Goal: Transaction & Acquisition: Purchase product/service

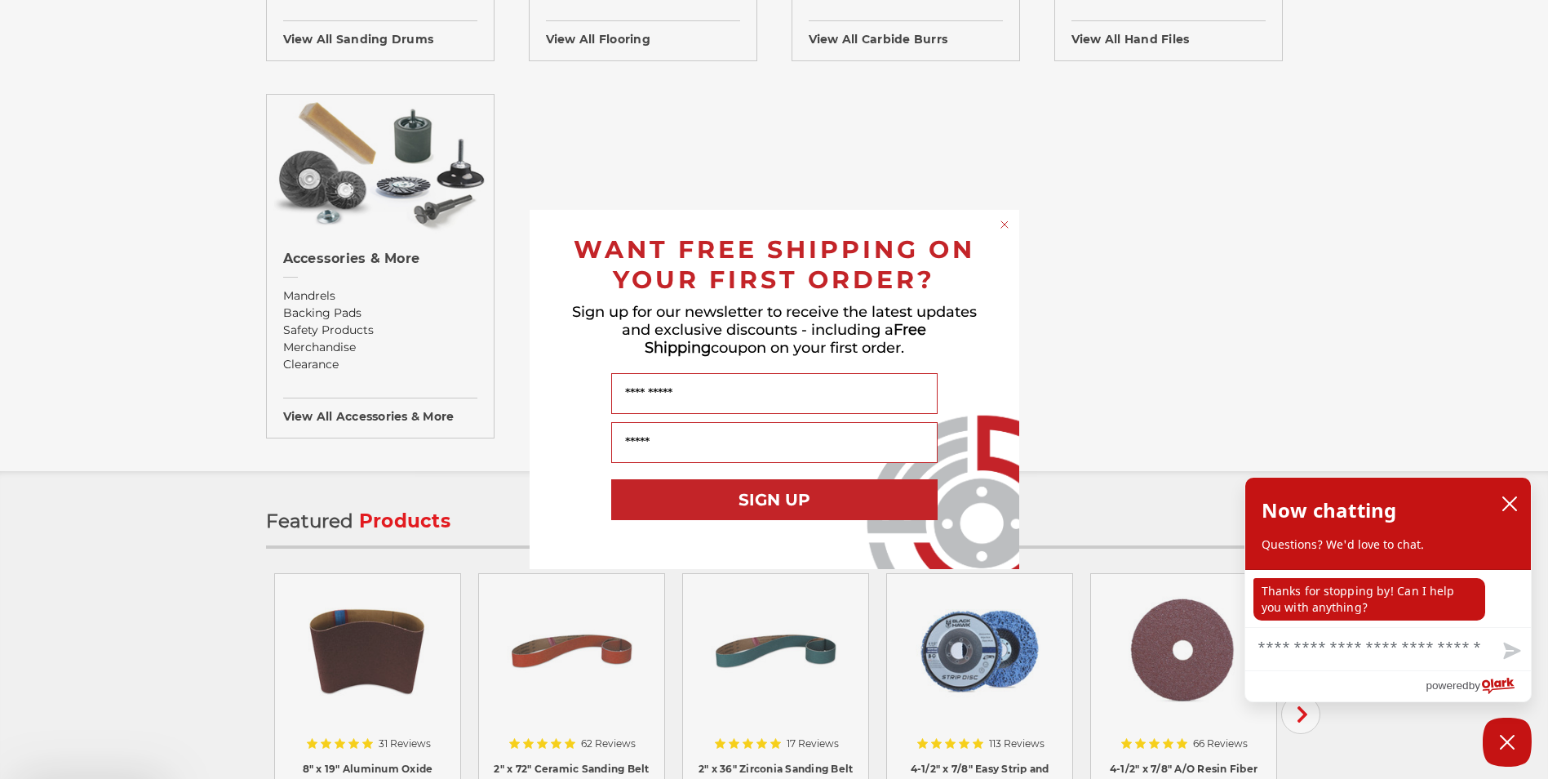
scroll to position [1795, 0]
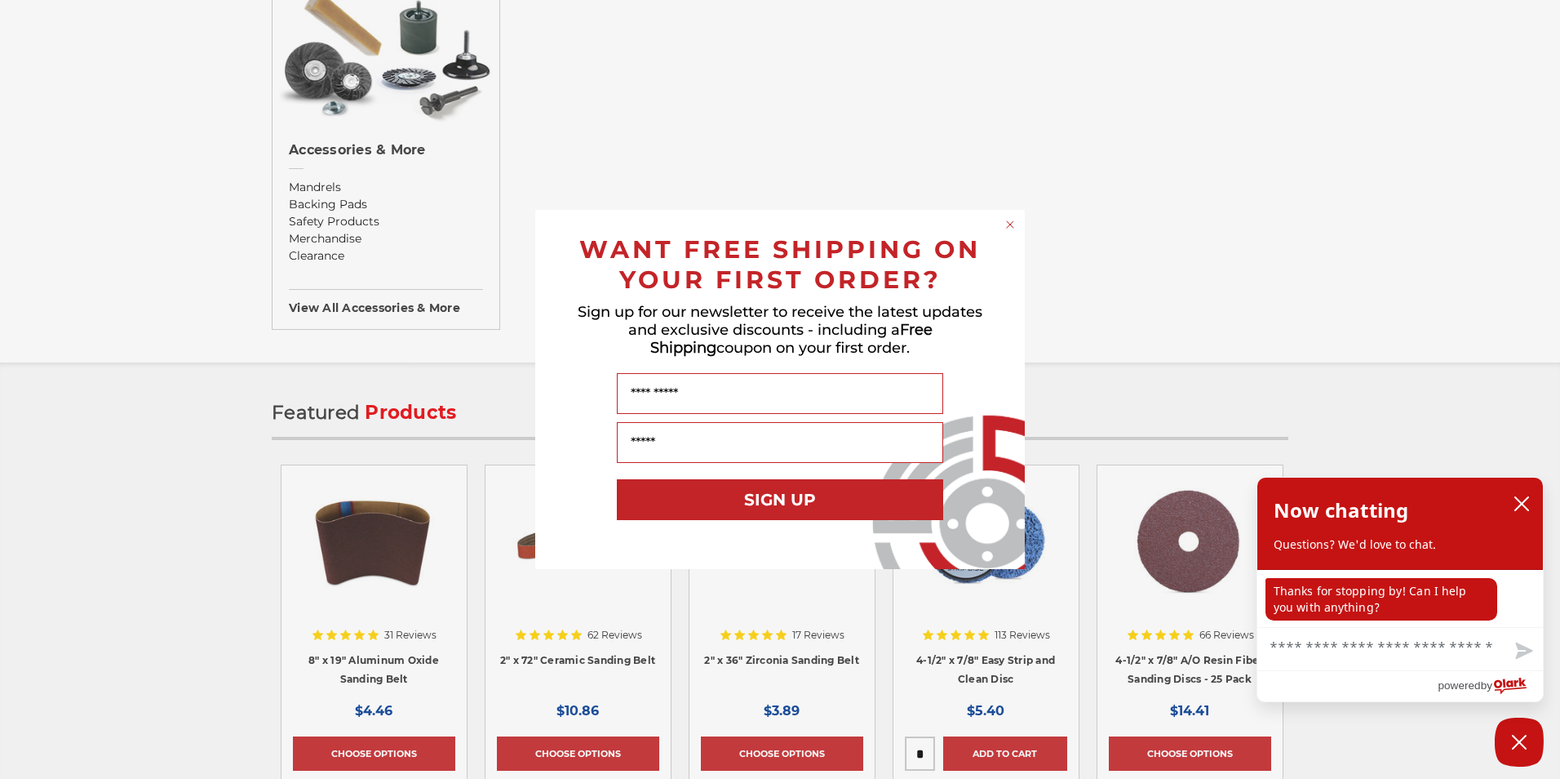
click at [1012, 227] on circle "Close dialog" at bounding box center [1011, 225] width 16 height 16
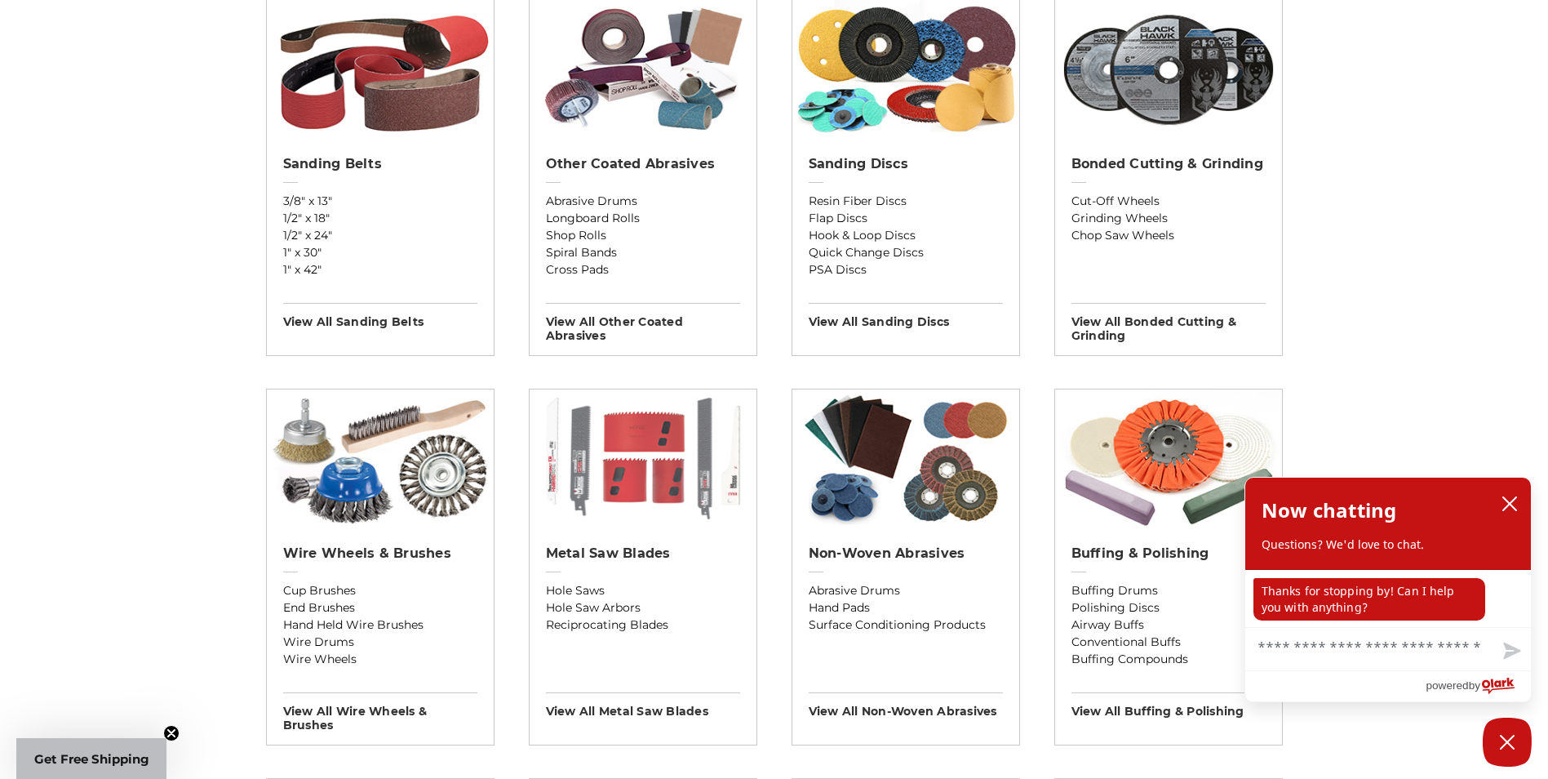
scroll to position [571, 0]
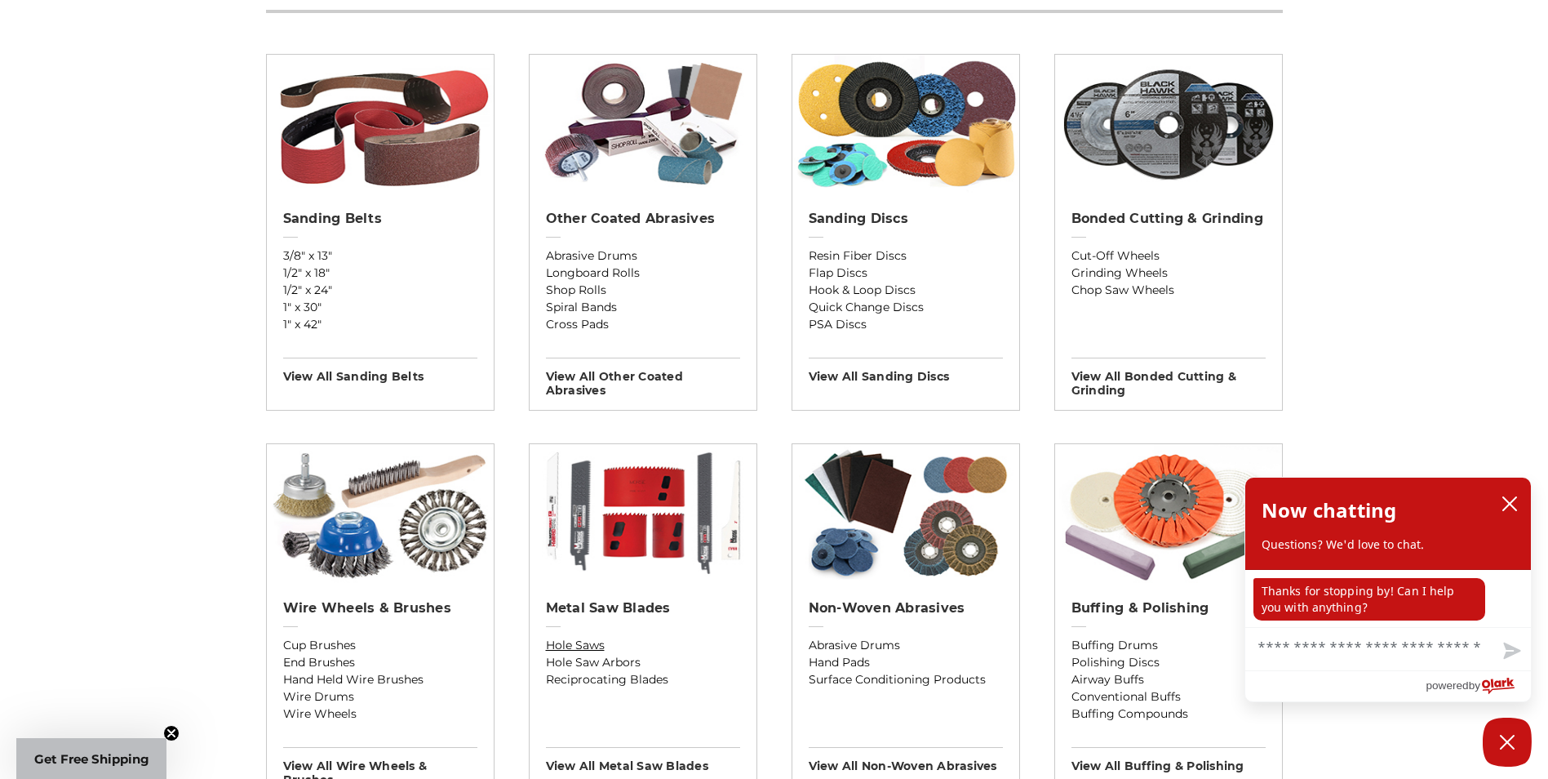
click at [586, 650] on link "Hole Saws" at bounding box center [643, 645] width 194 height 17
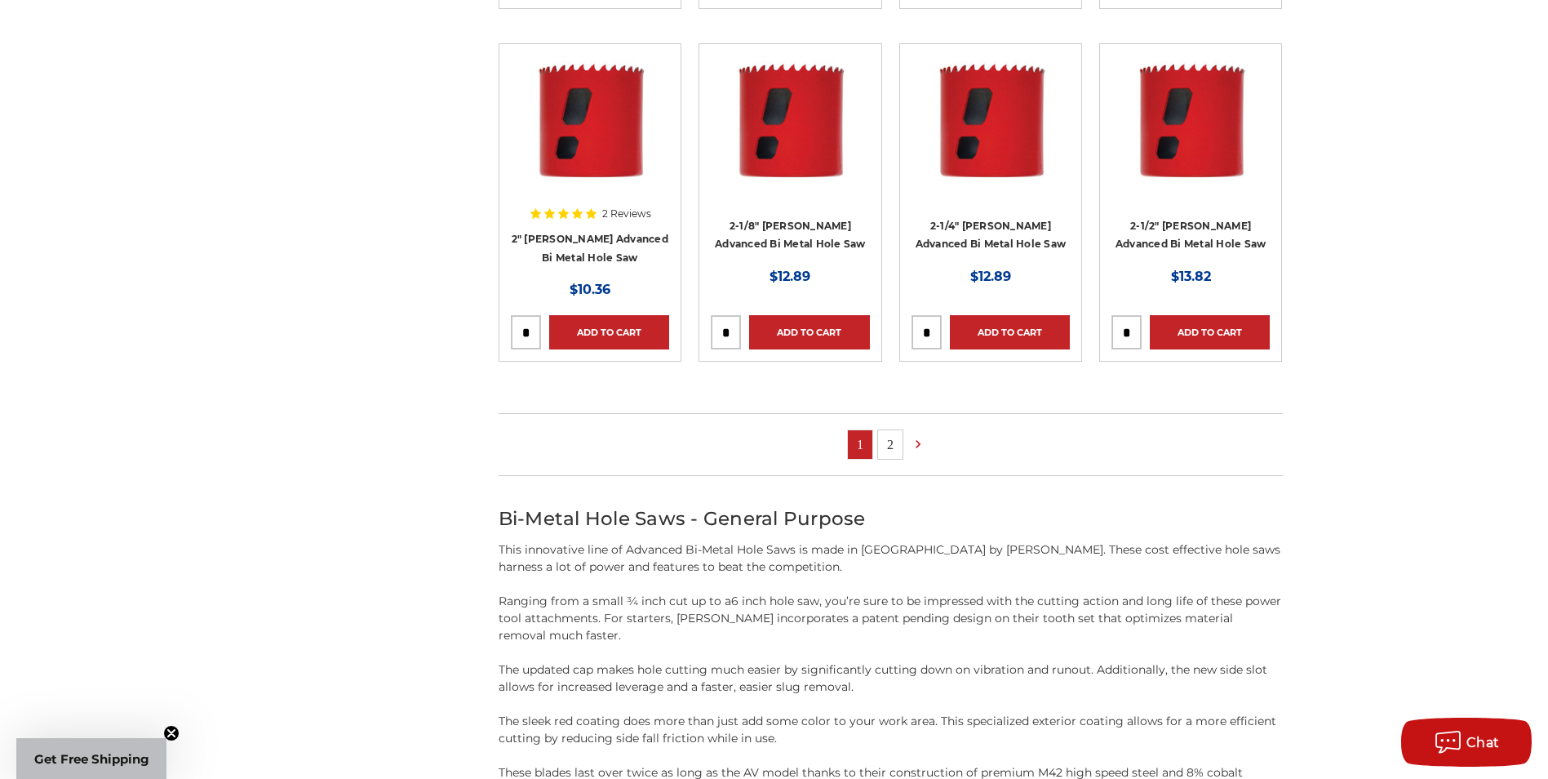
scroll to position [1061, 0]
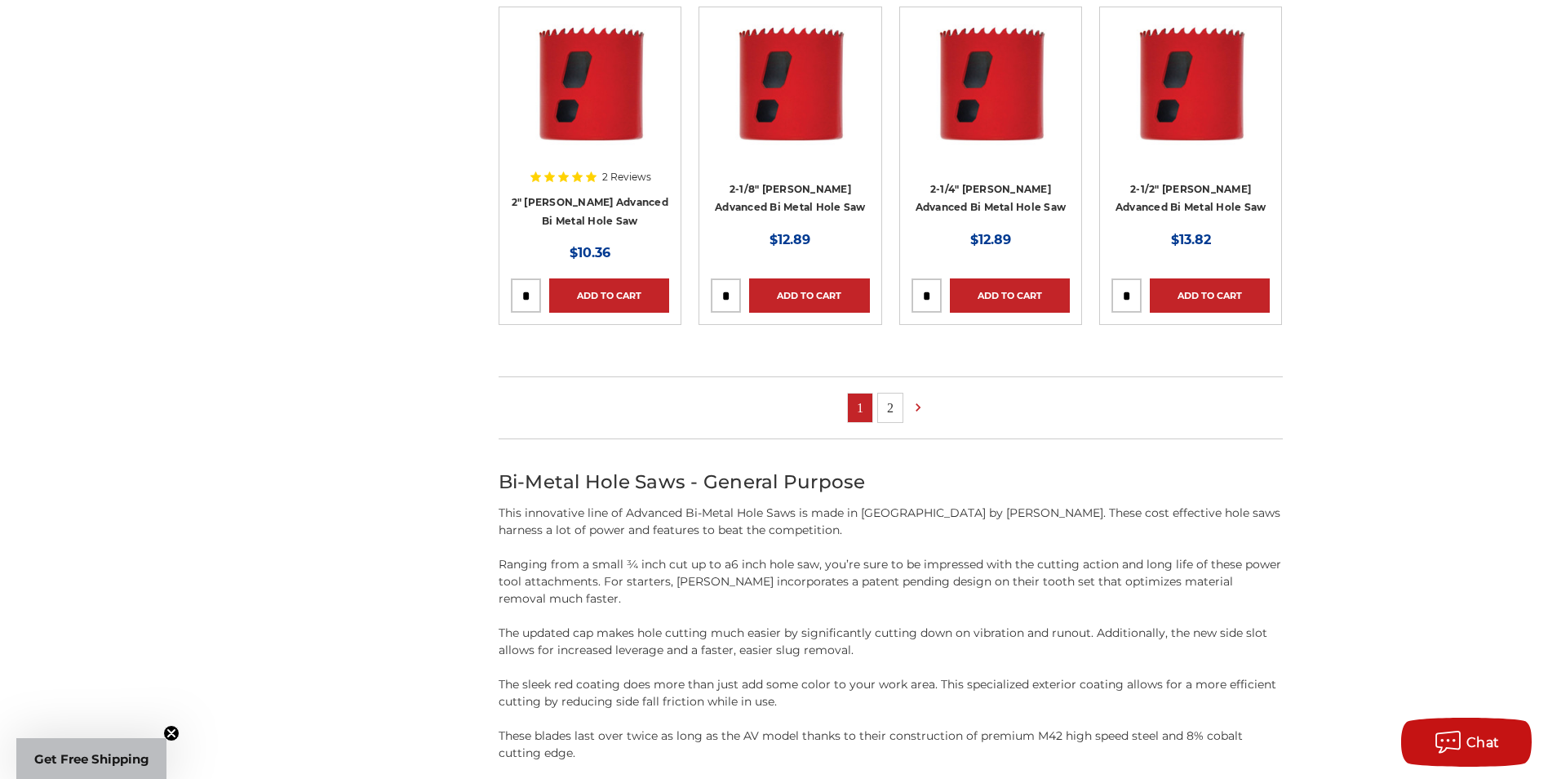
click at [892, 393] on link "2" at bounding box center [890, 407] width 24 height 29
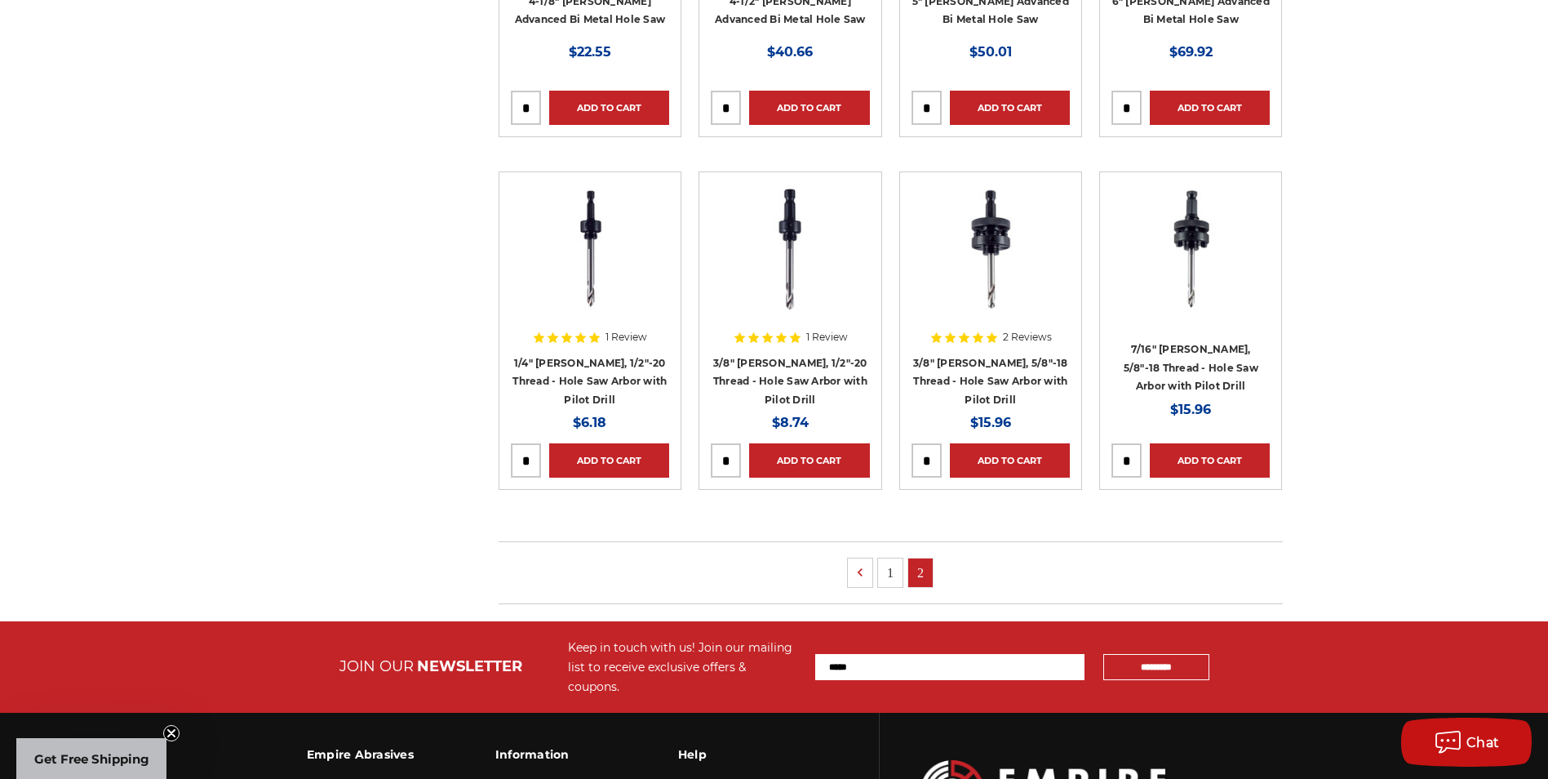
scroll to position [898, 0]
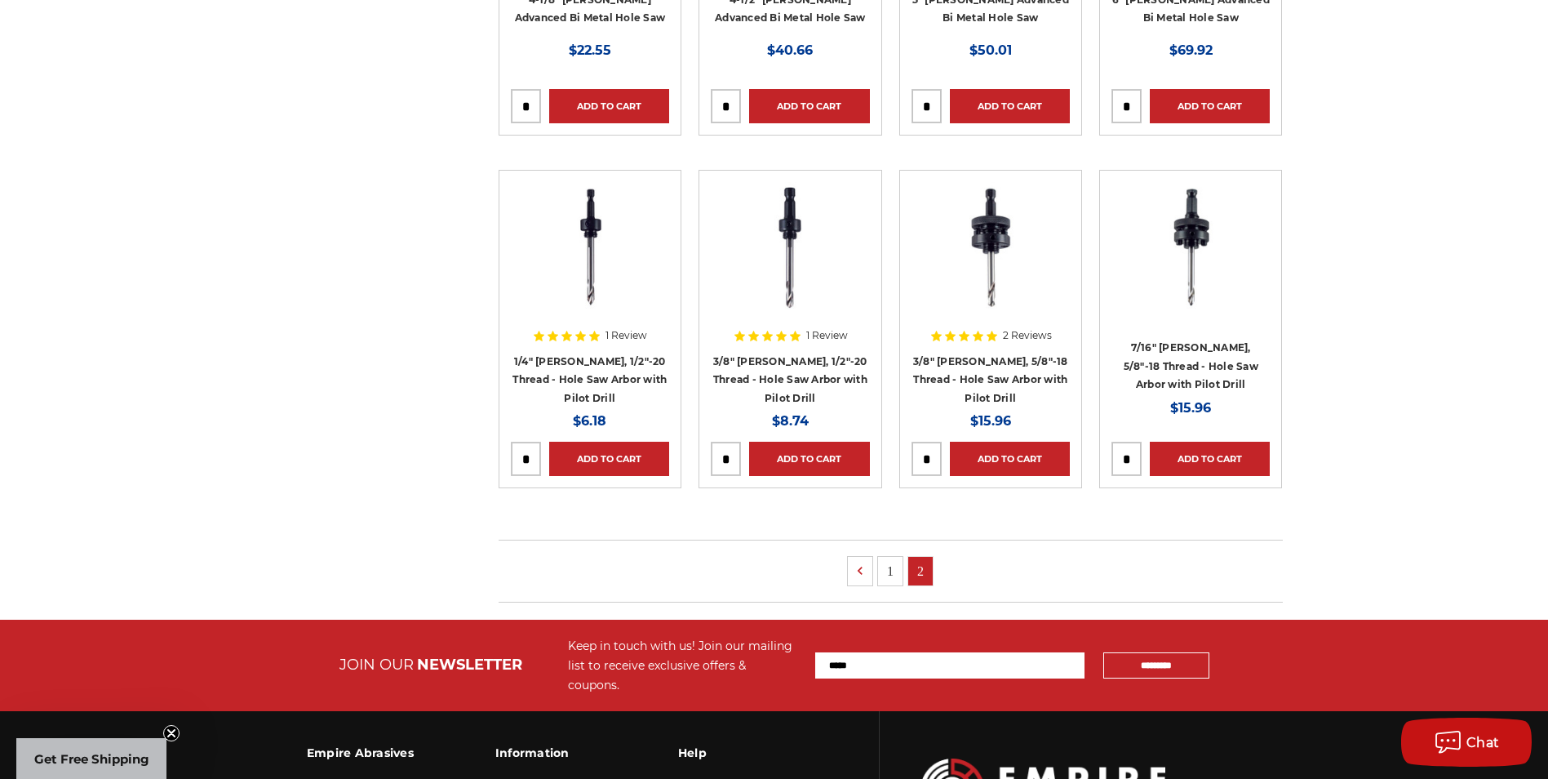
click at [897, 576] on link "1" at bounding box center [890, 571] width 24 height 29
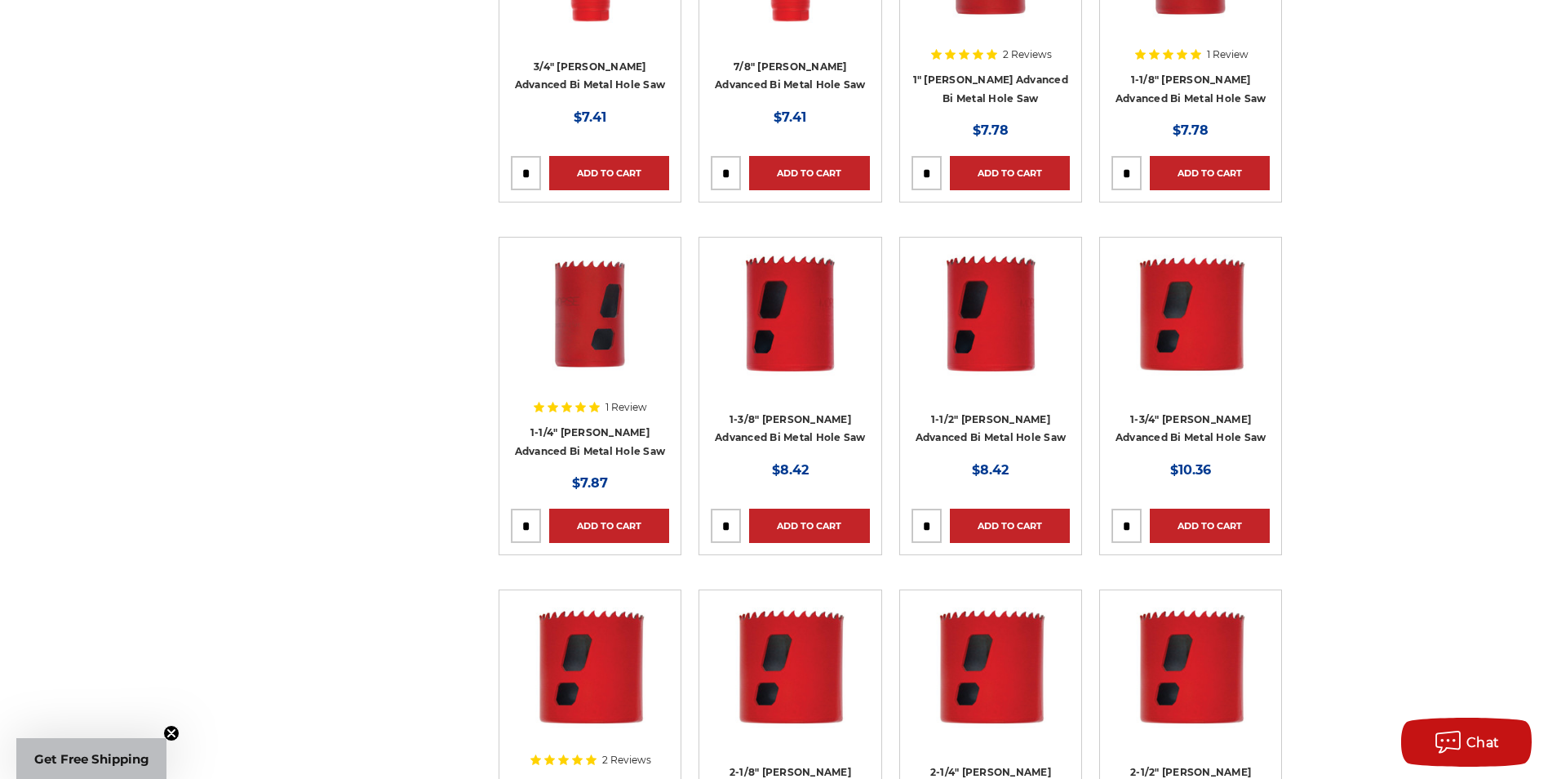
scroll to position [490, 0]
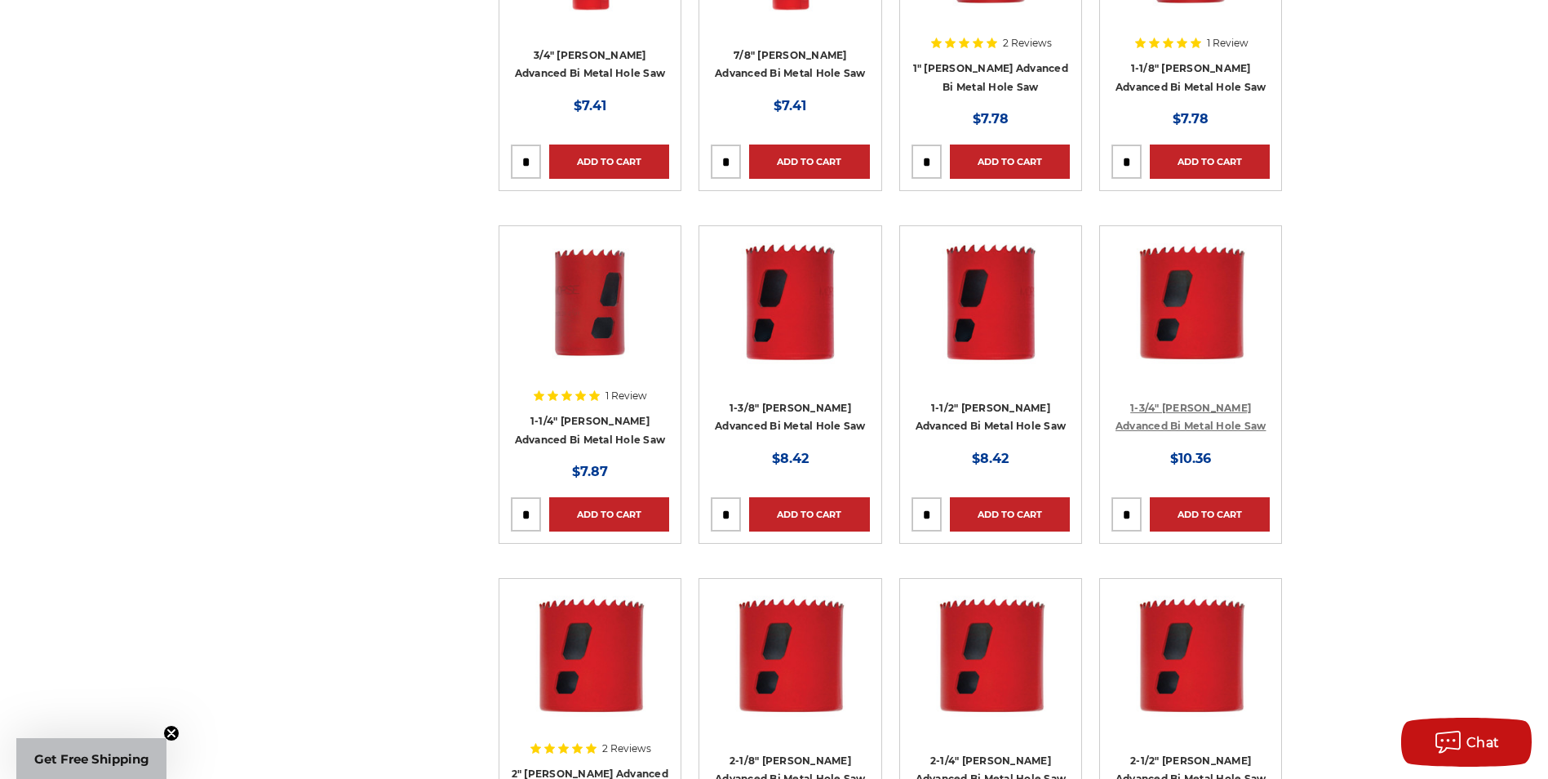
click at [1205, 411] on link "1-3/4" Morse Advanced Bi Metal Hole Saw" at bounding box center [1191, 417] width 151 height 31
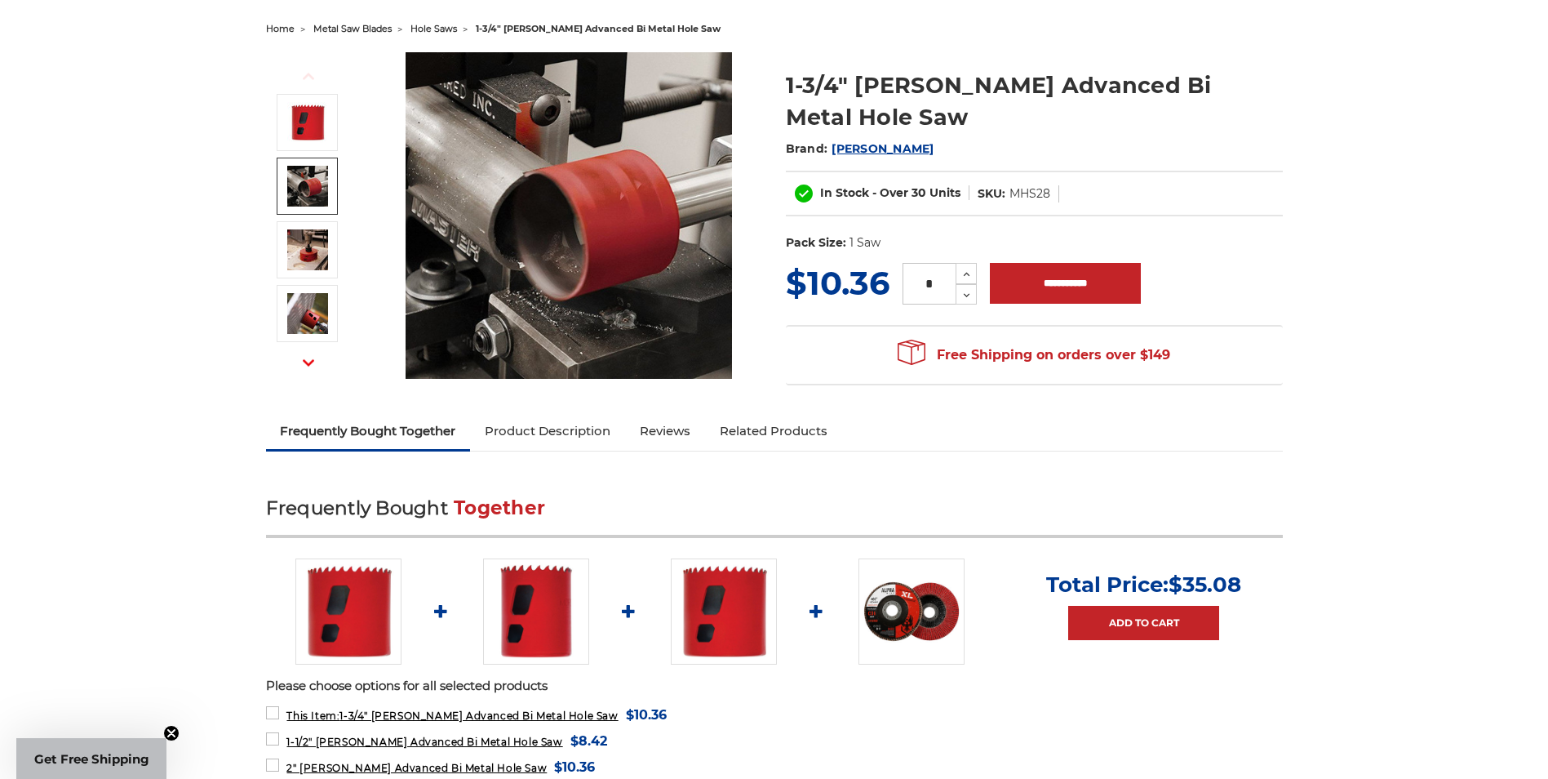
scroll to position [163, 0]
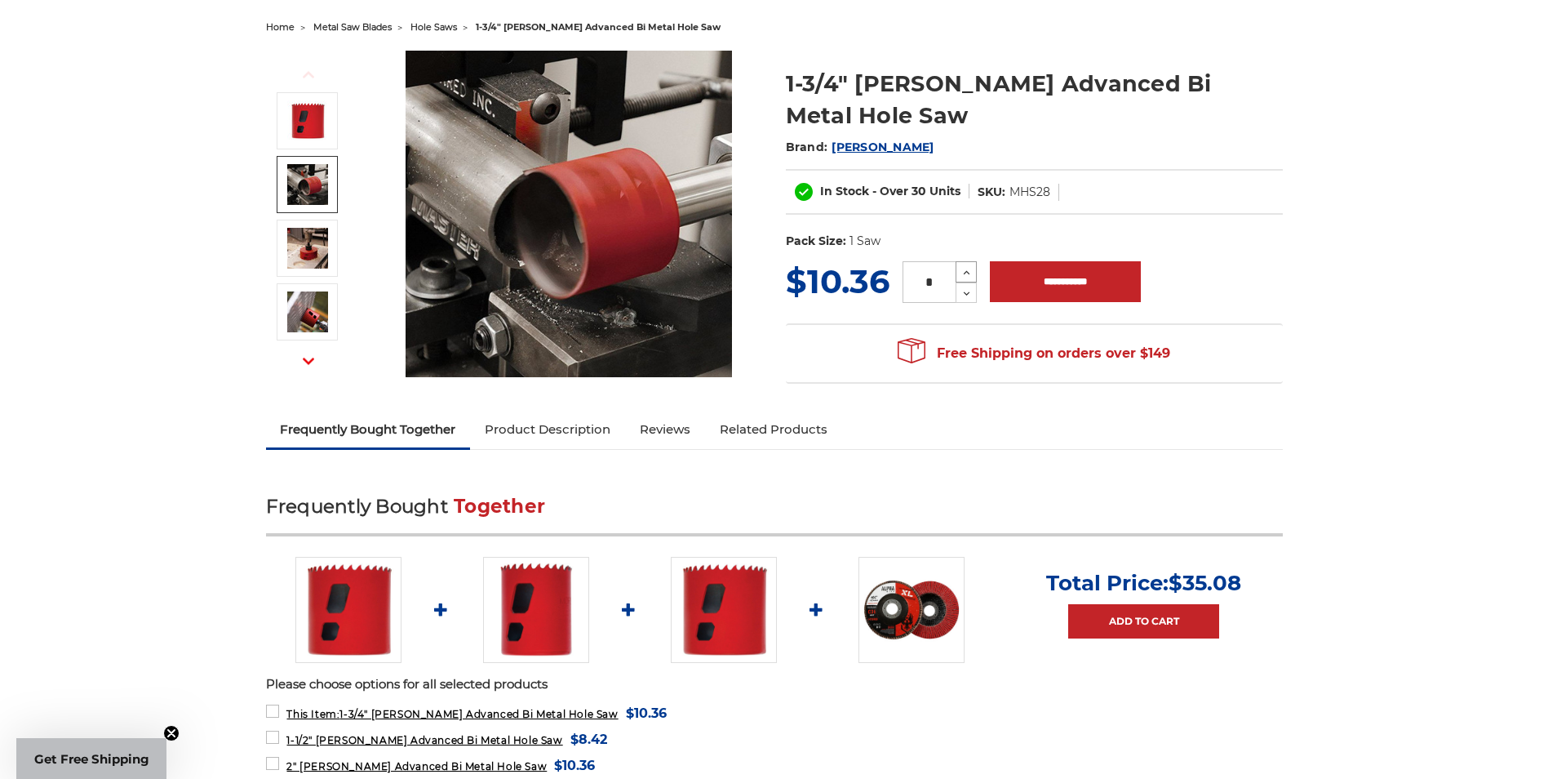
click at [965, 265] on icon at bounding box center [967, 272] width 12 height 15
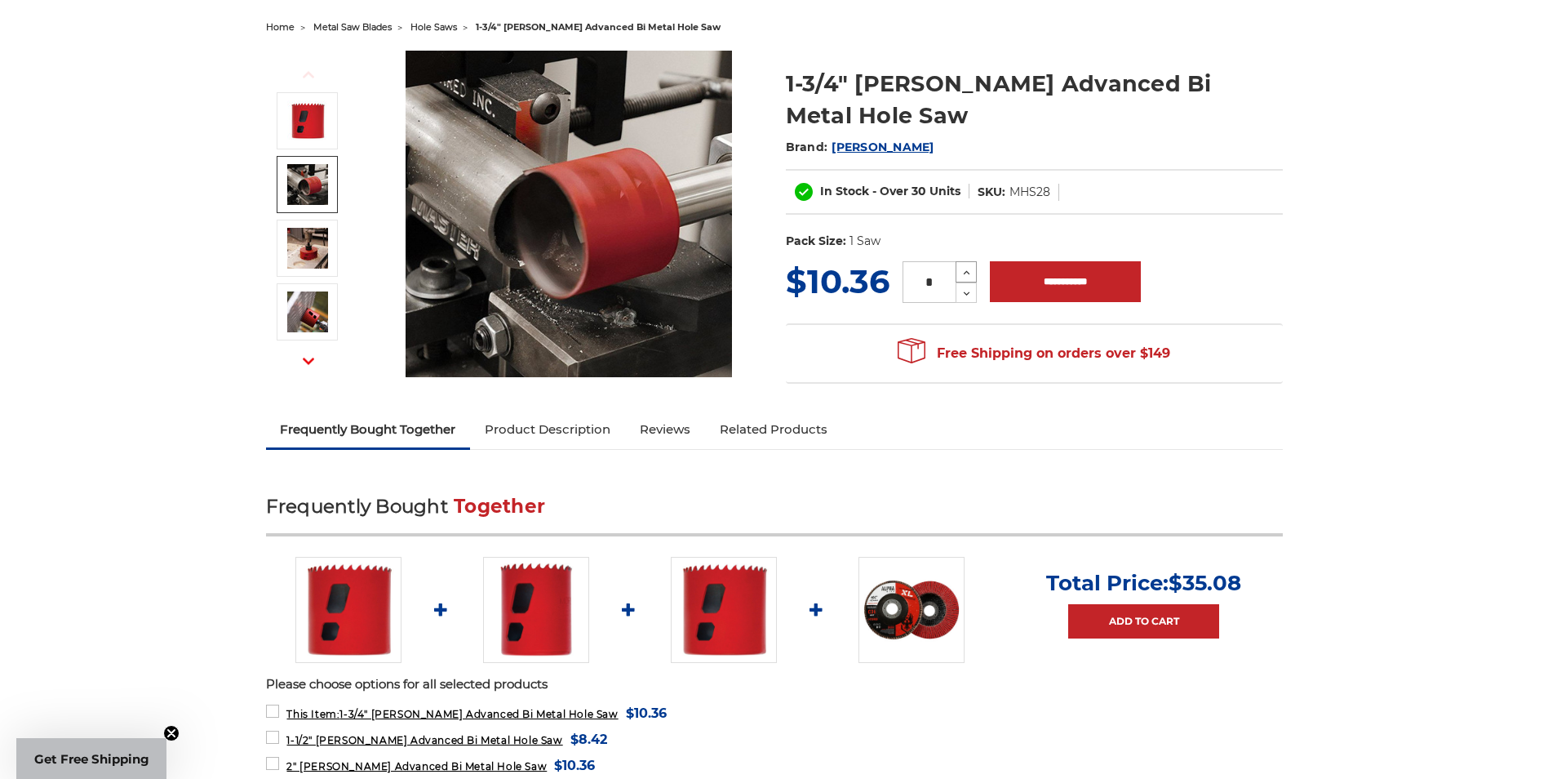
click at [965, 265] on icon at bounding box center [967, 272] width 12 height 15
type input "**"
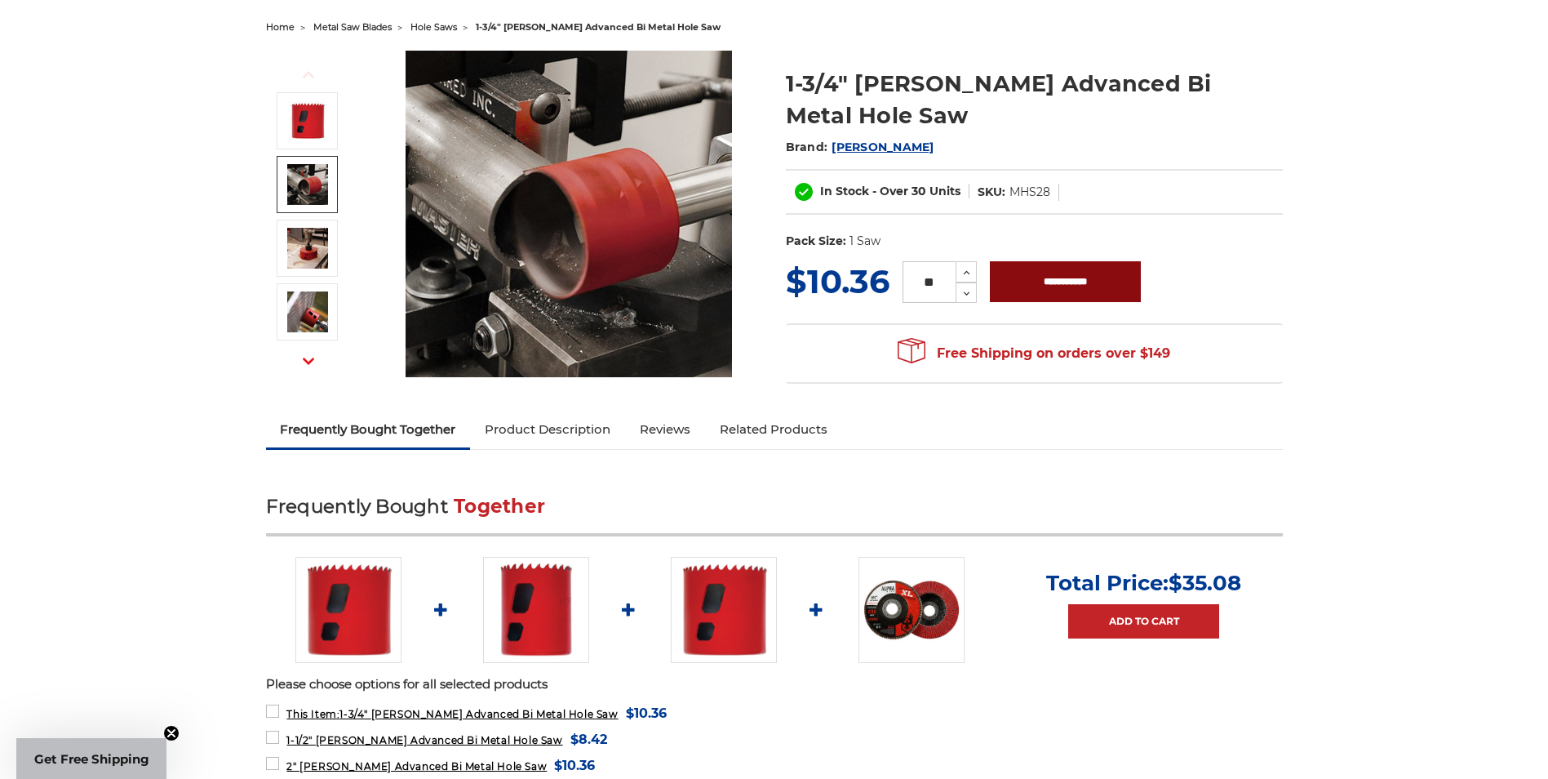
click at [1036, 261] on input "**********" at bounding box center [1065, 281] width 151 height 41
type input "**********"
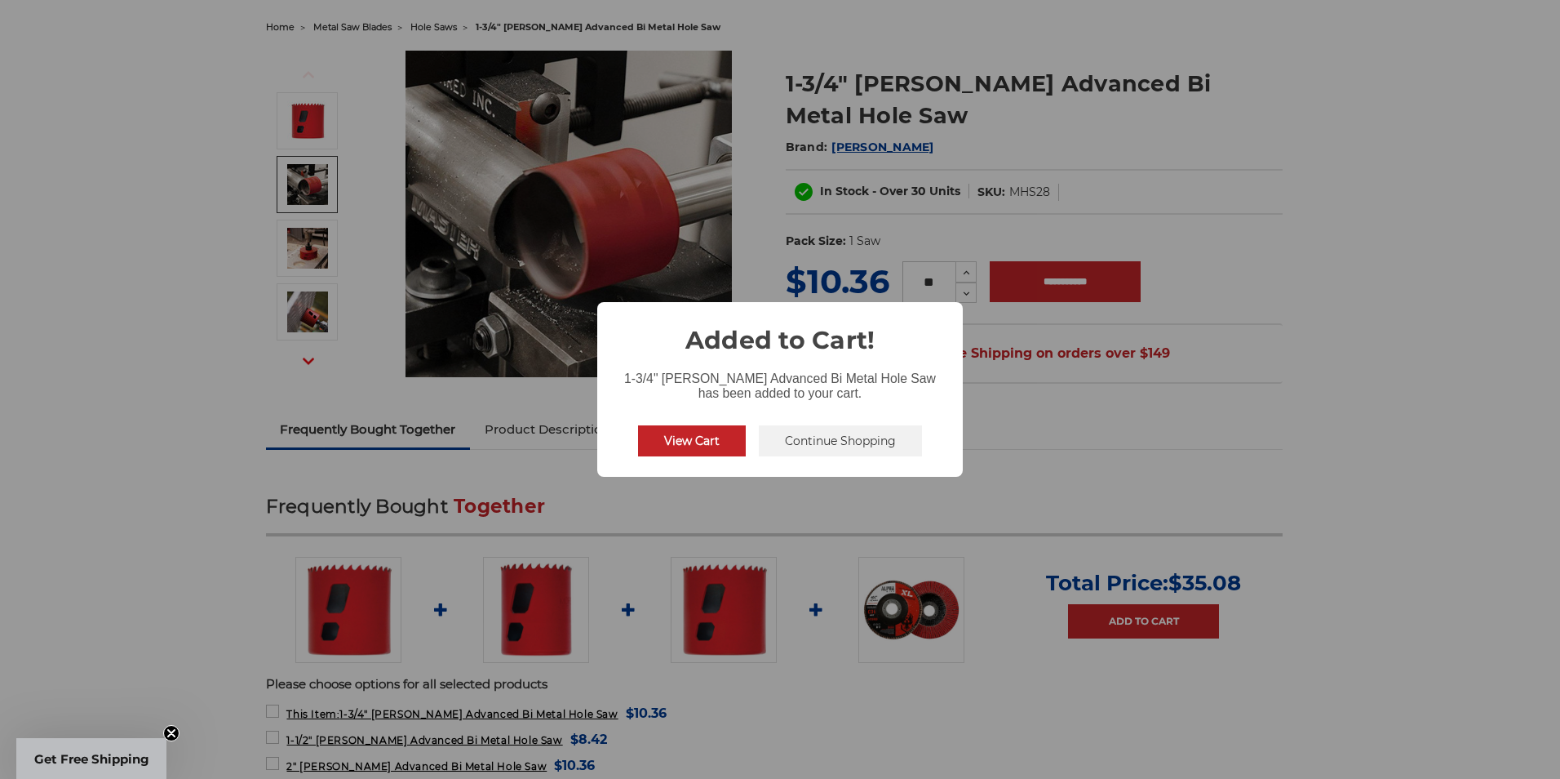
click at [834, 440] on button "Continue Shopping" at bounding box center [840, 440] width 163 height 31
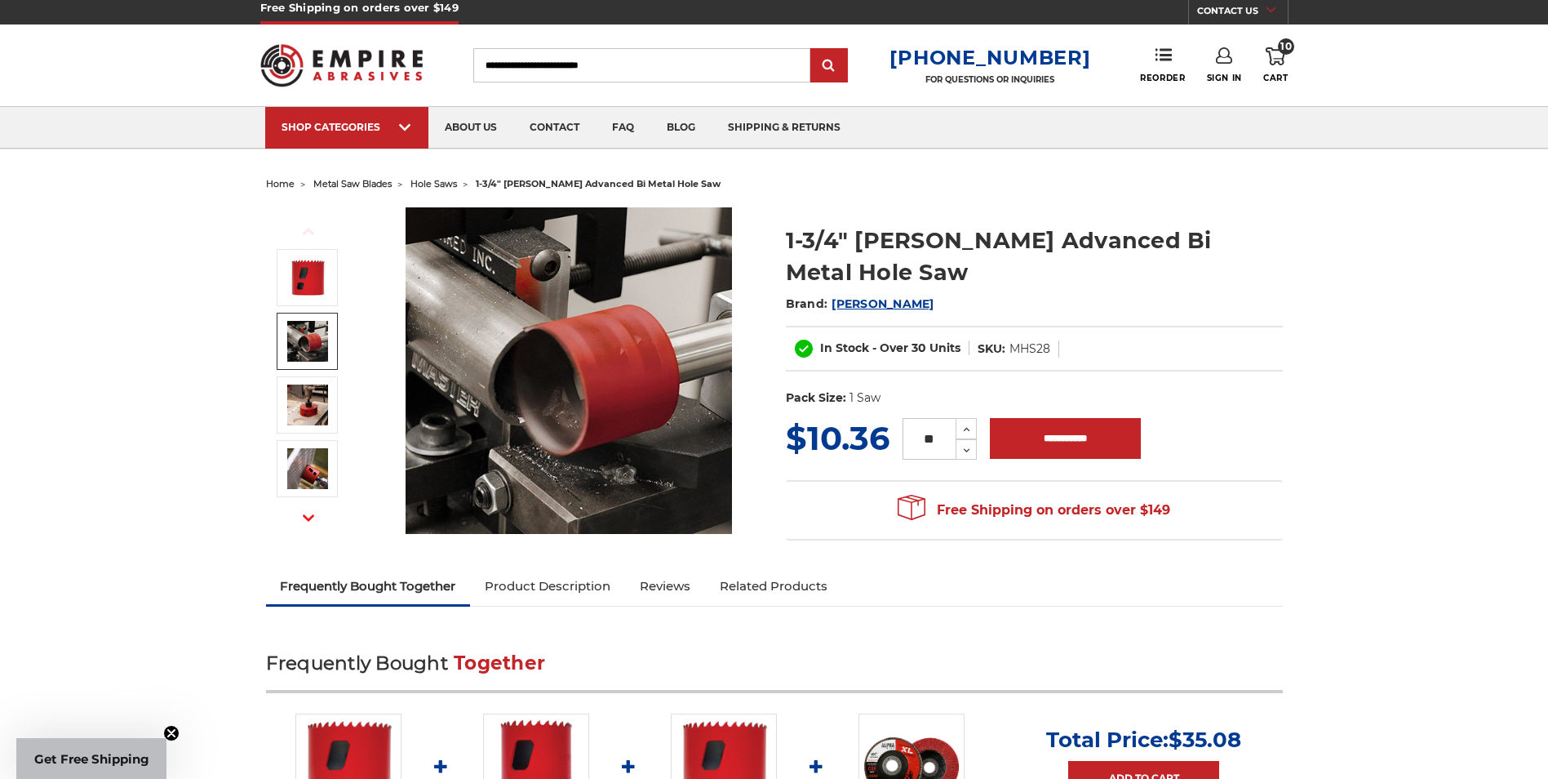
scroll to position [0, 0]
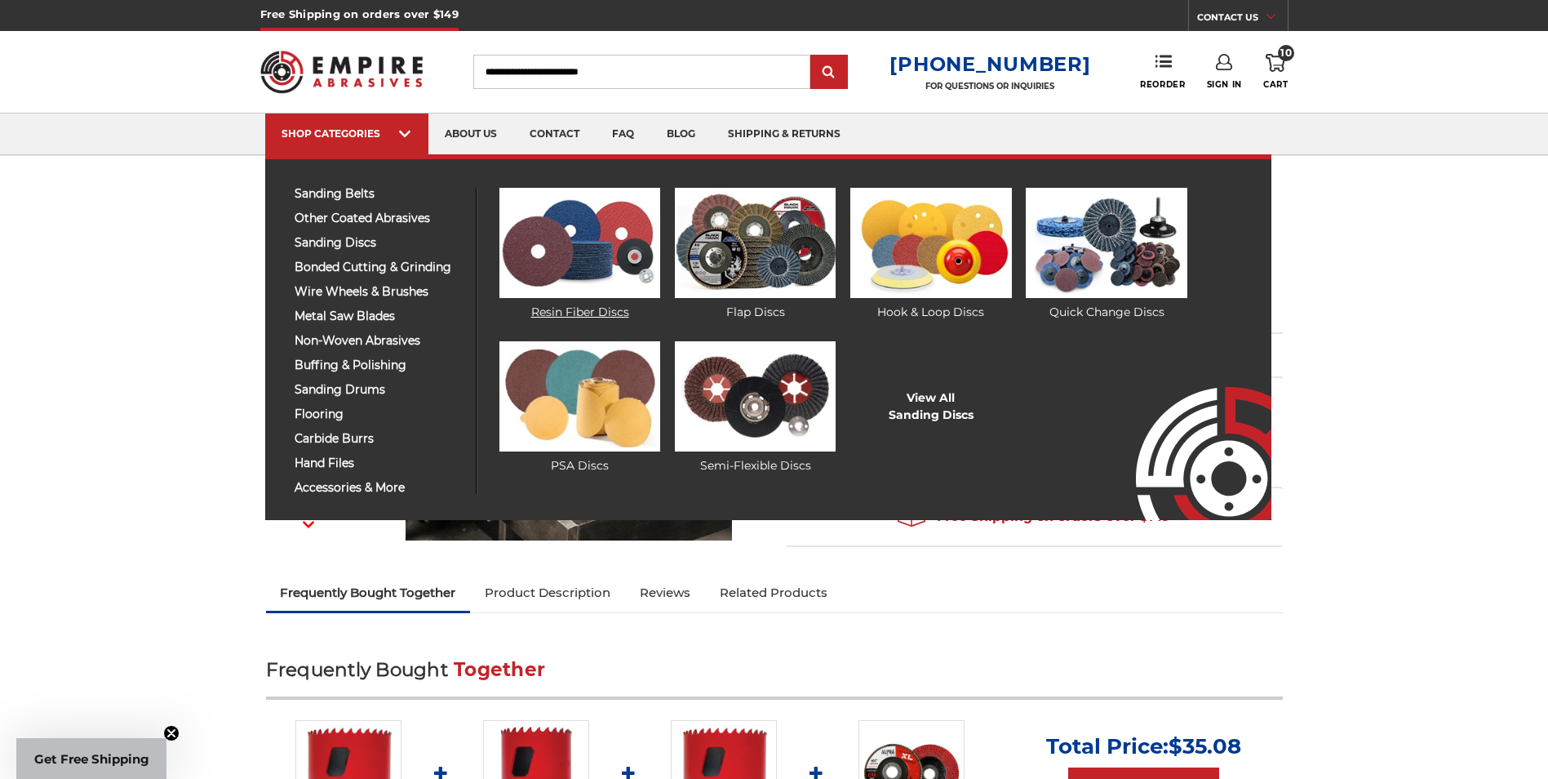
click at [617, 289] on img at bounding box center [579, 243] width 161 height 110
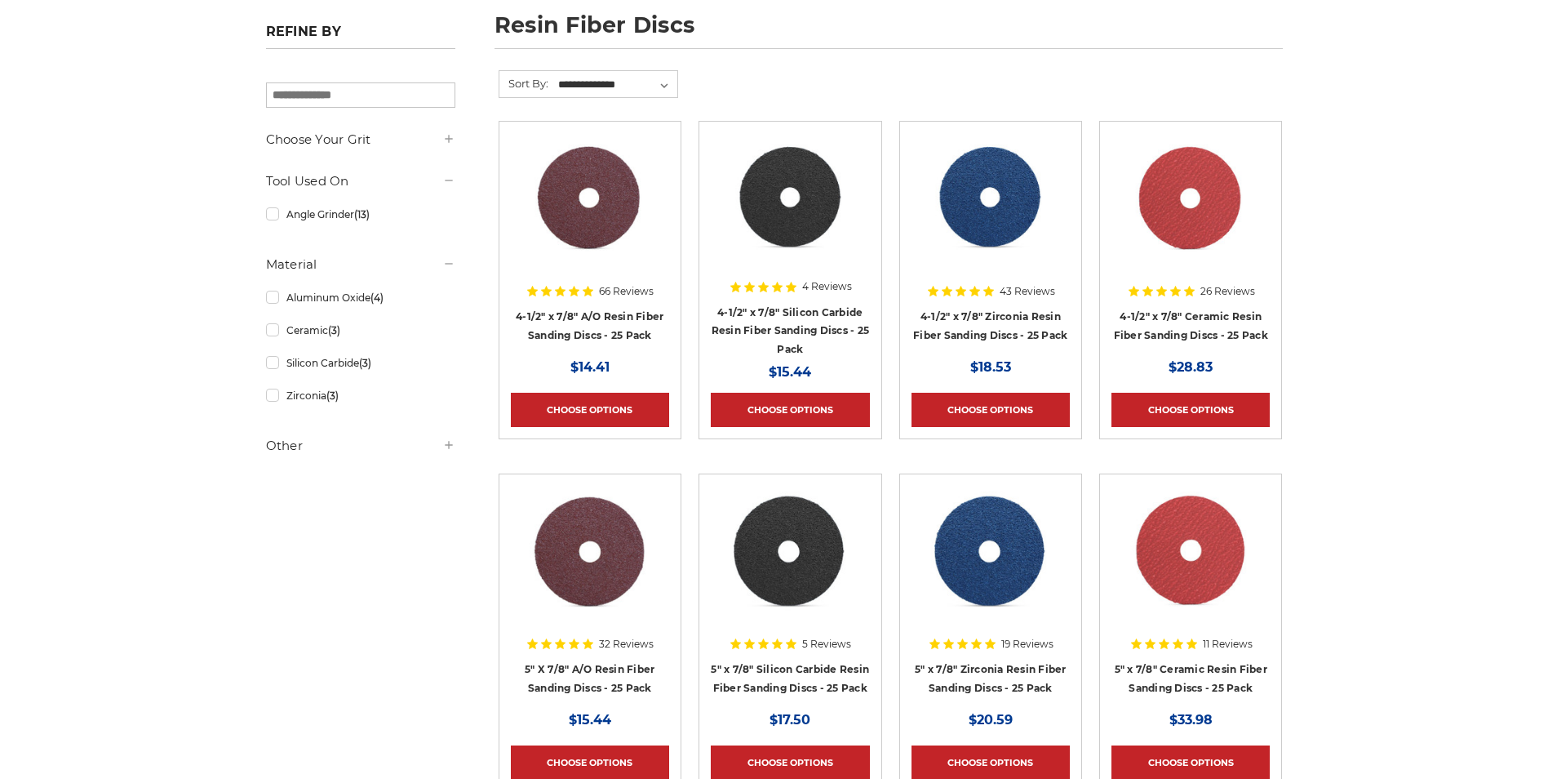
scroll to position [245, 0]
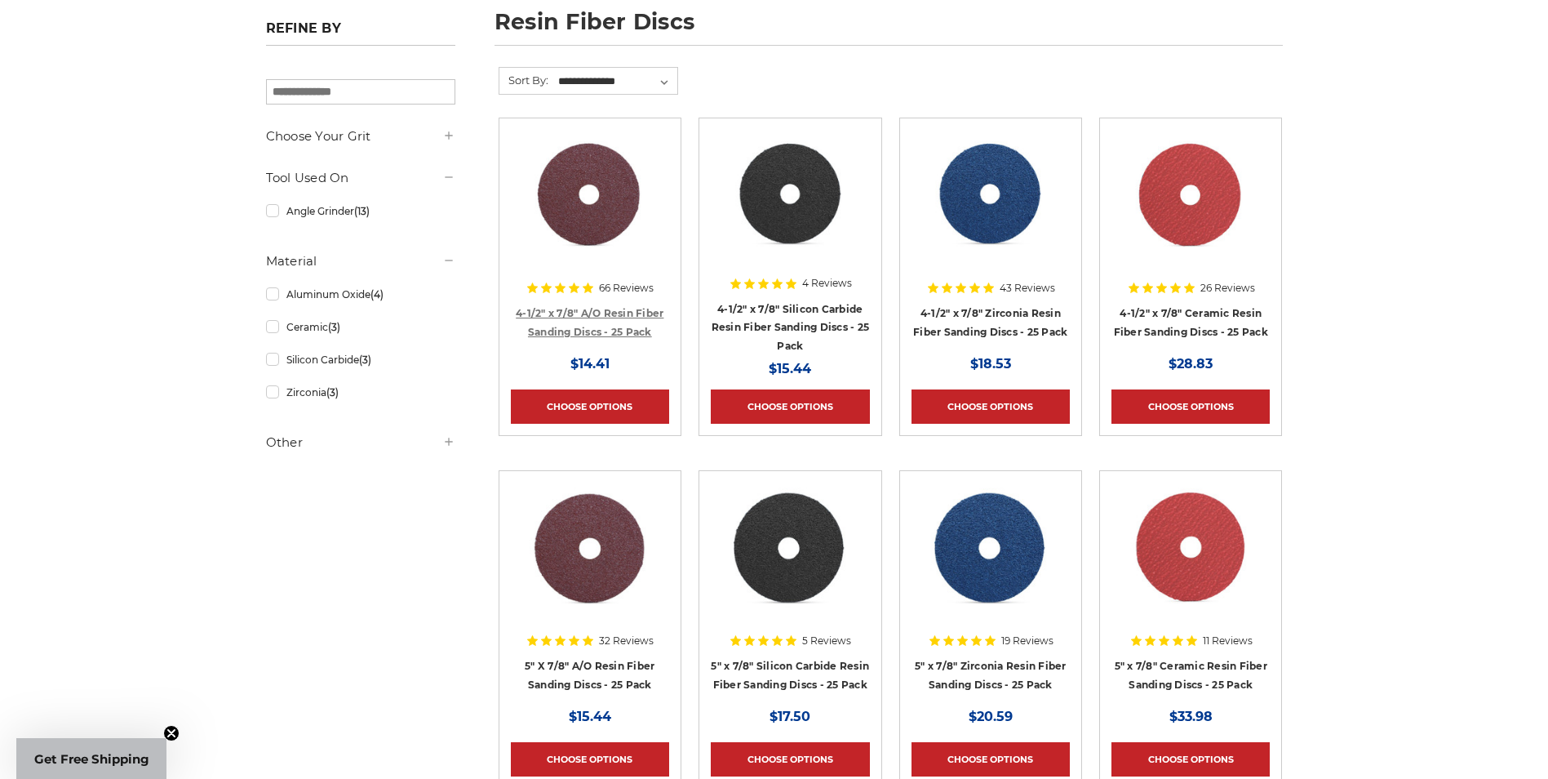
click at [567, 324] on link "4-1/2" x 7/8" A/O Resin Fiber Sanding Discs - 25 Pack" at bounding box center [590, 322] width 148 height 31
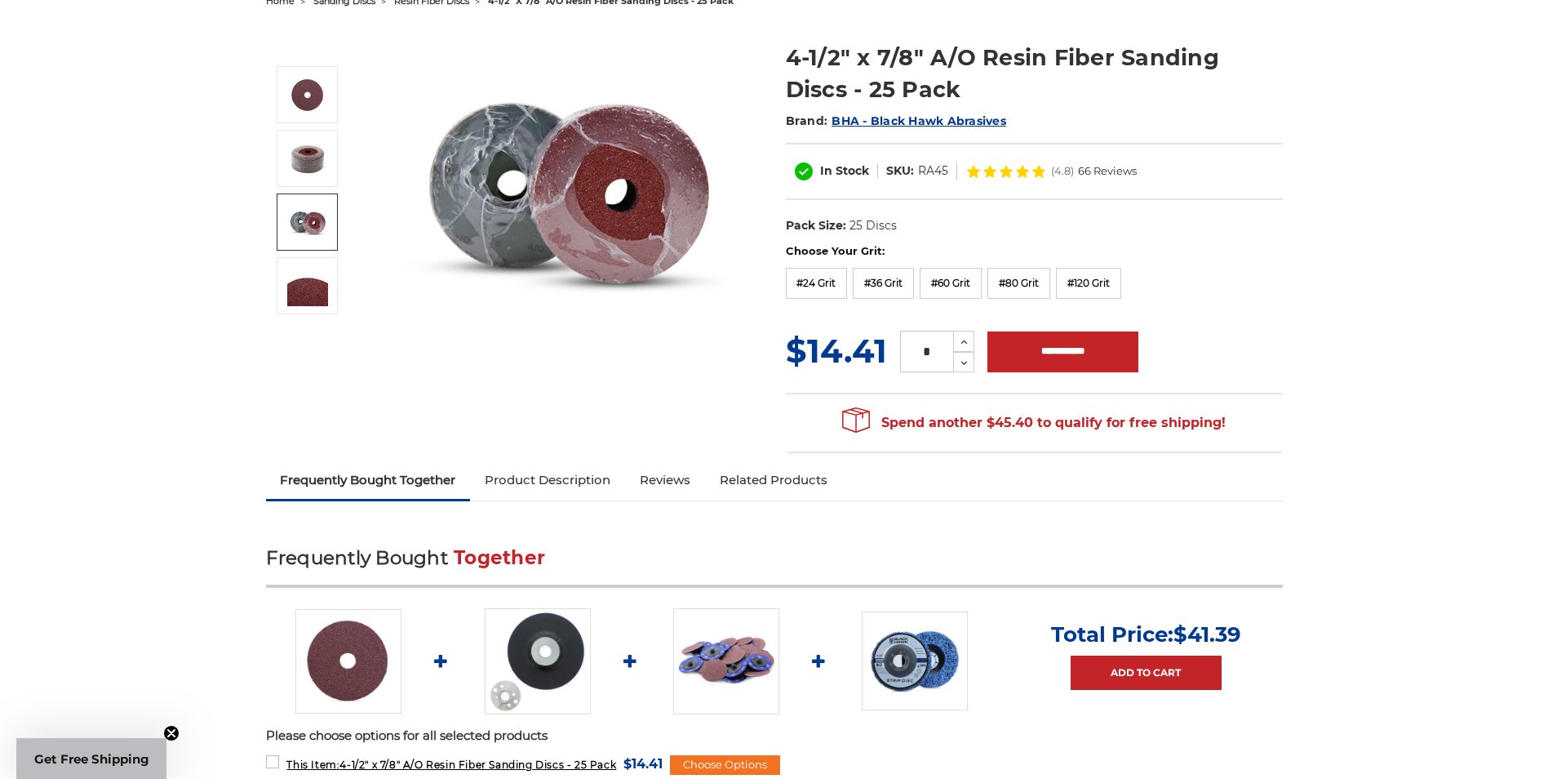
scroll to position [163, 0]
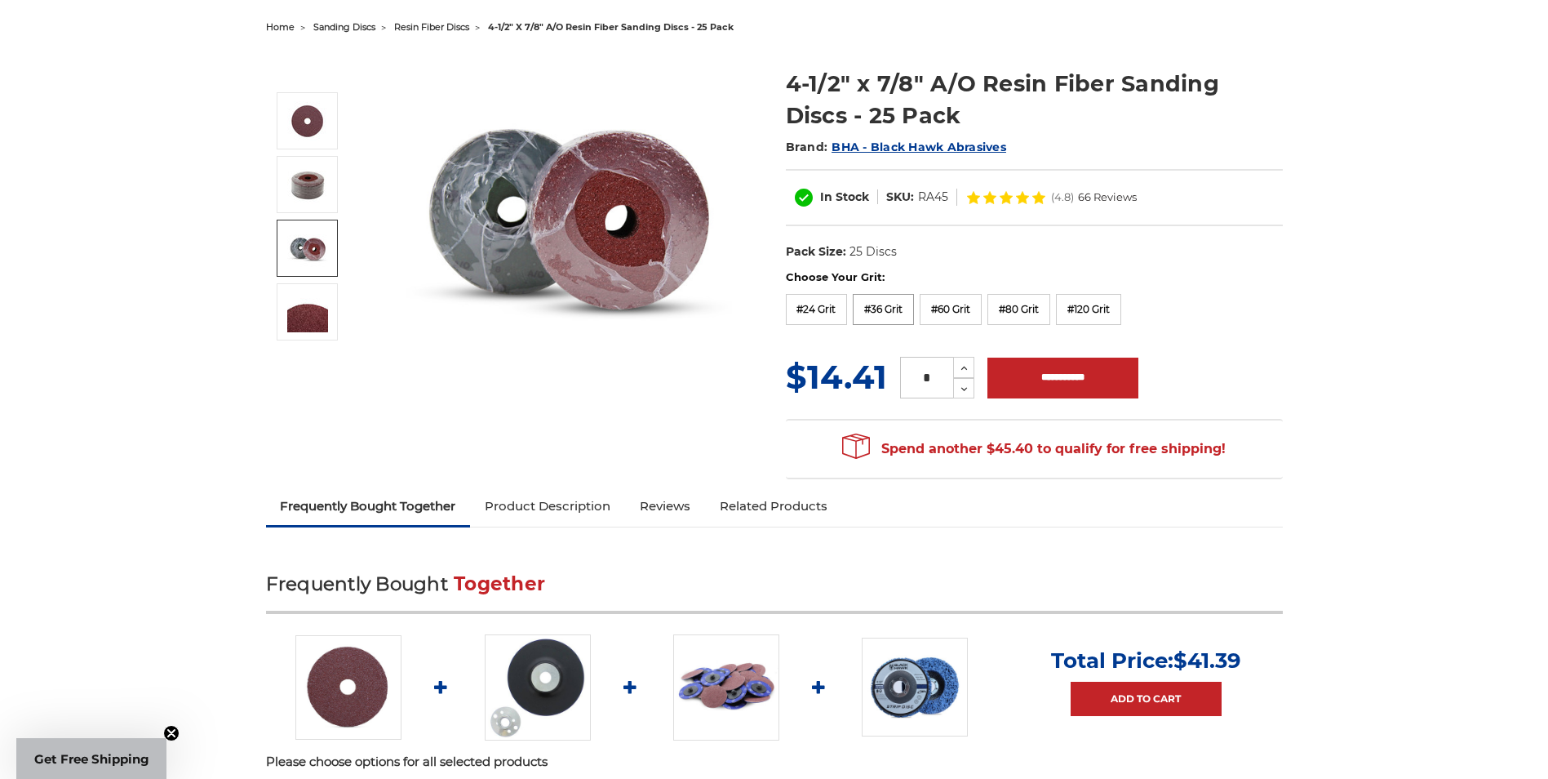
click at [883, 311] on label "#36 Grit" at bounding box center [883, 309] width 61 height 31
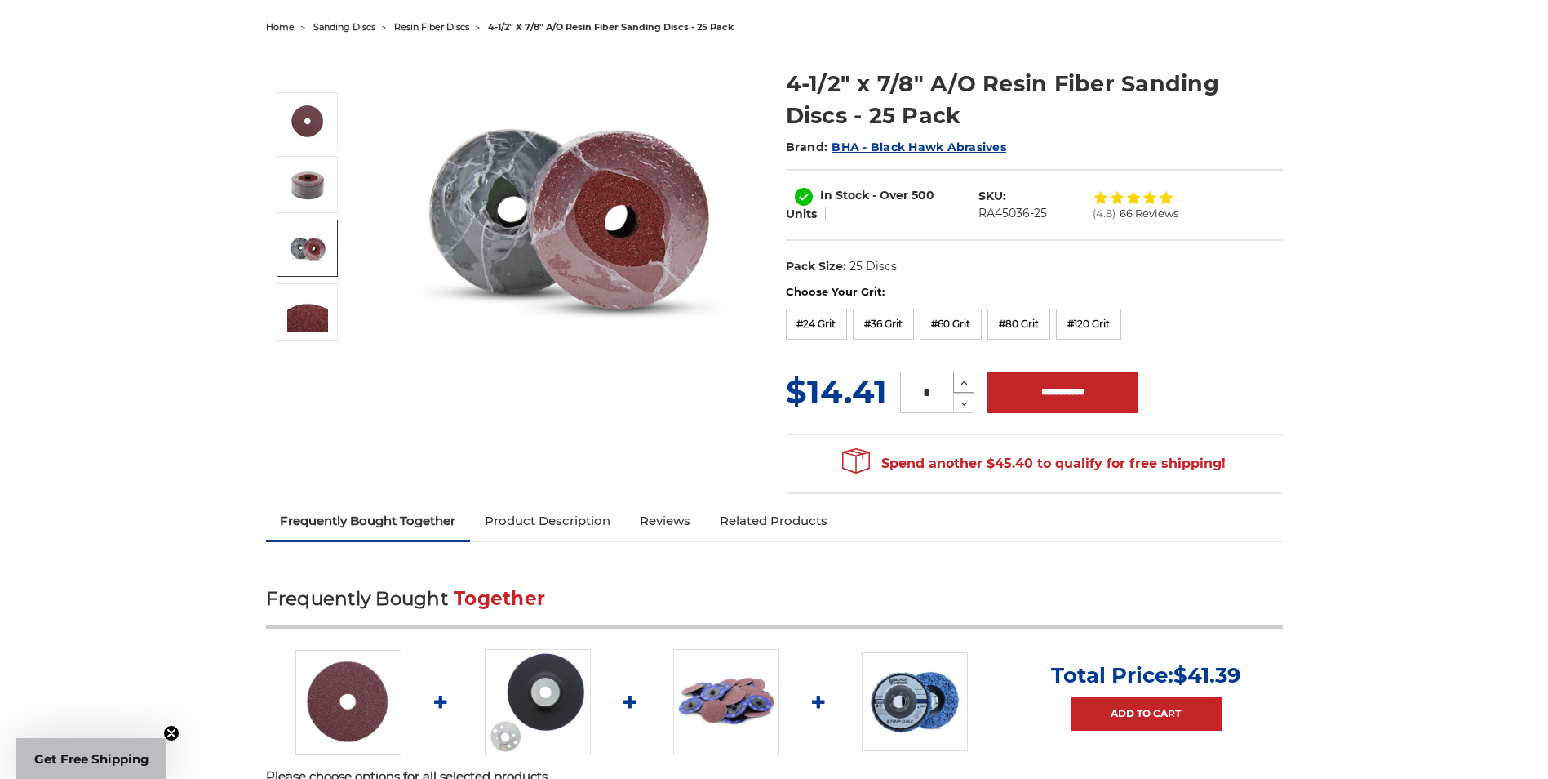
click at [964, 383] on use at bounding box center [964, 383] width 7 height 4
type input "*"
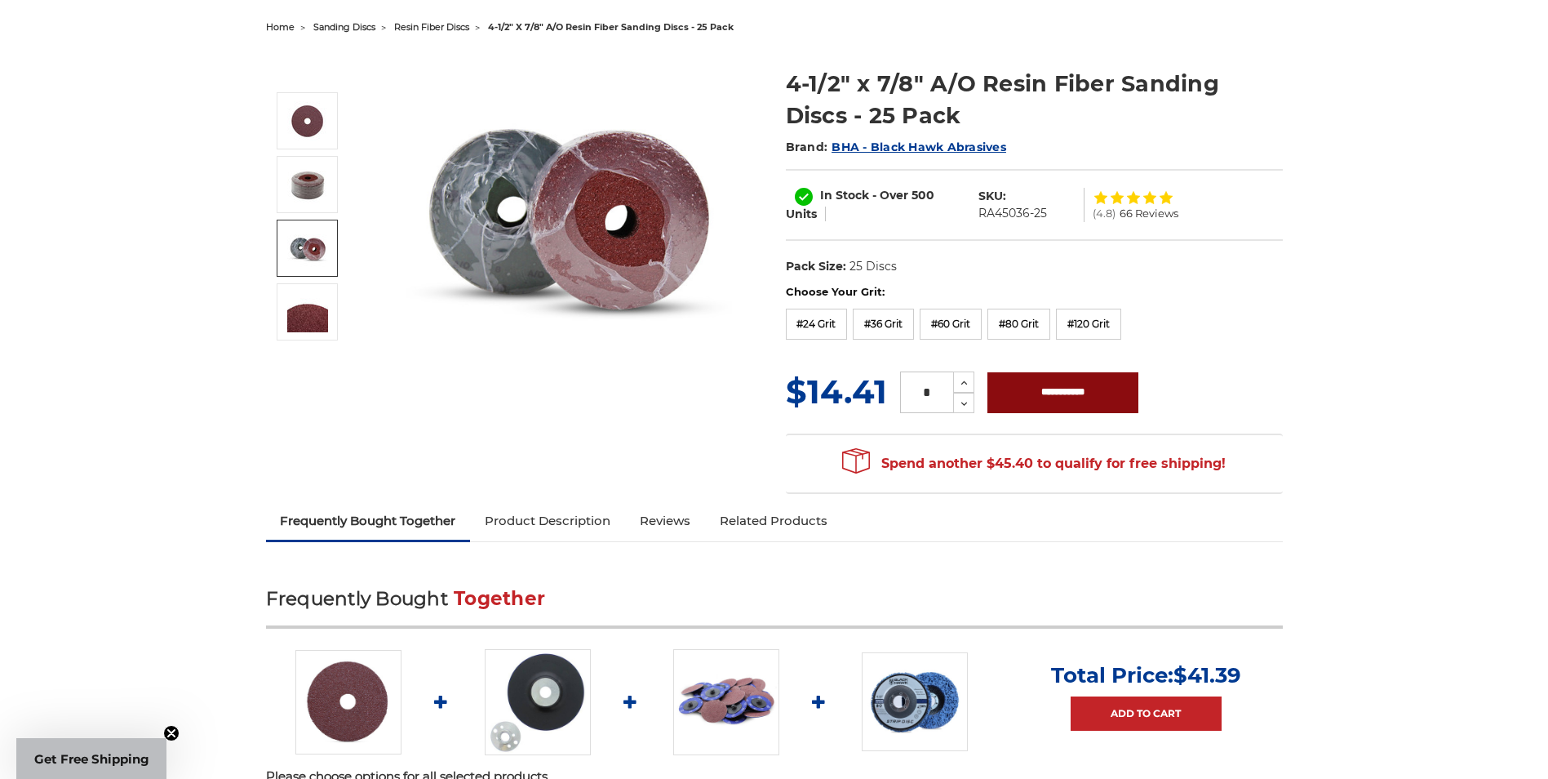
click at [998, 387] on input "**********" at bounding box center [1063, 392] width 151 height 41
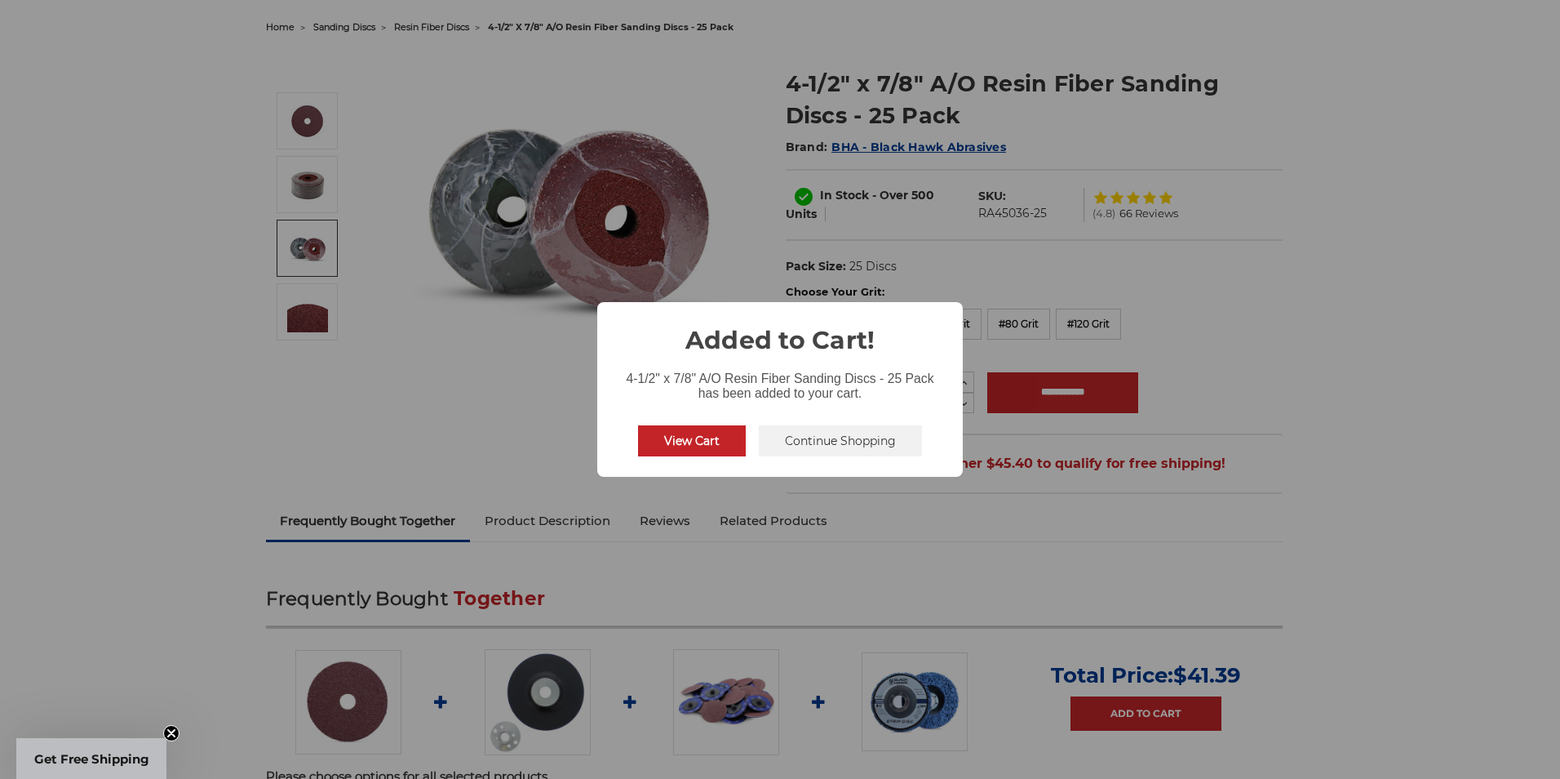
click at [801, 431] on button "Continue Shopping" at bounding box center [840, 440] width 163 height 31
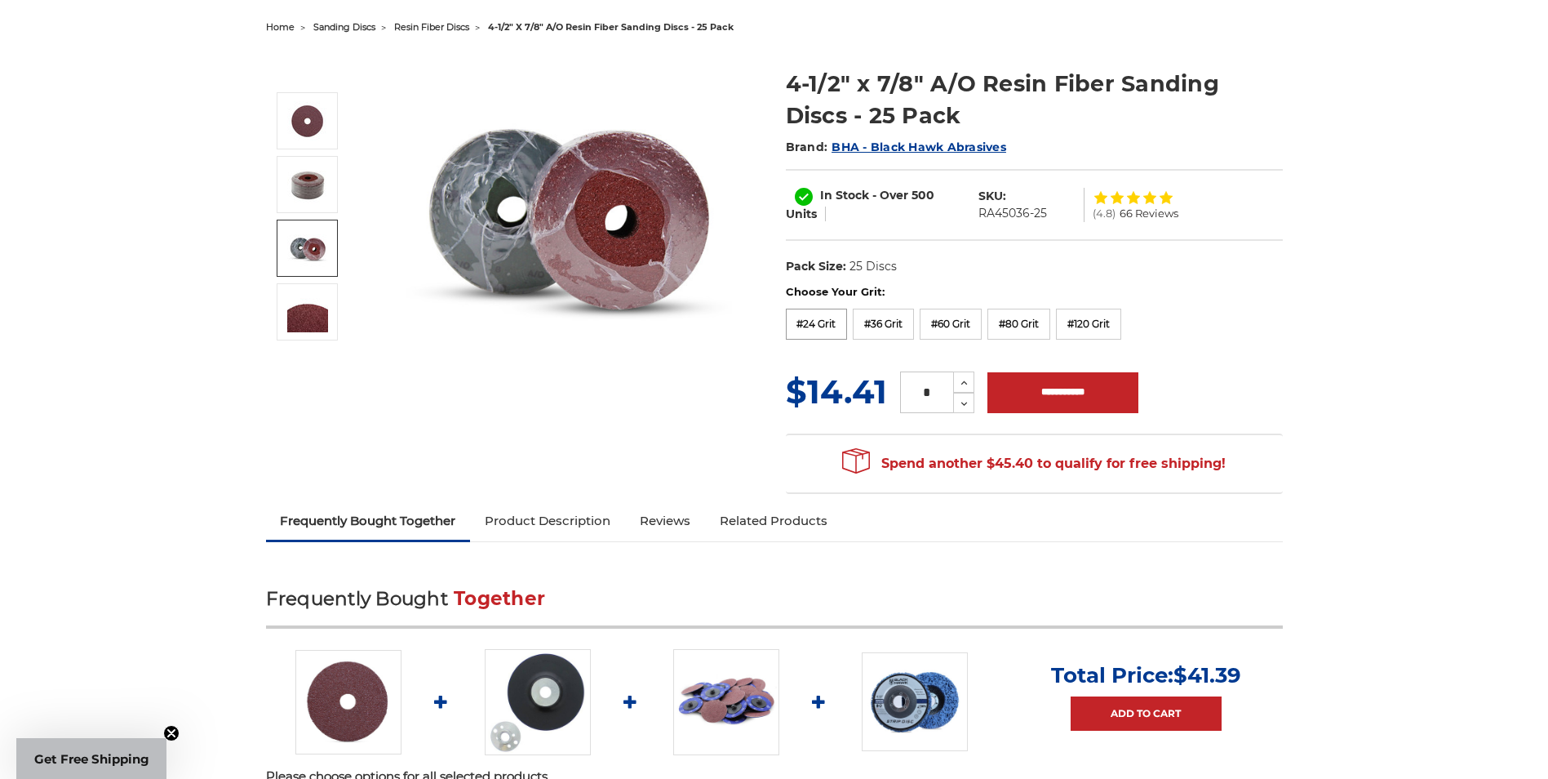
click at [804, 317] on label "#24 Grit" at bounding box center [817, 323] width 62 height 31
click at [1051, 383] on input "**********" at bounding box center [1063, 392] width 151 height 41
type input "**********"
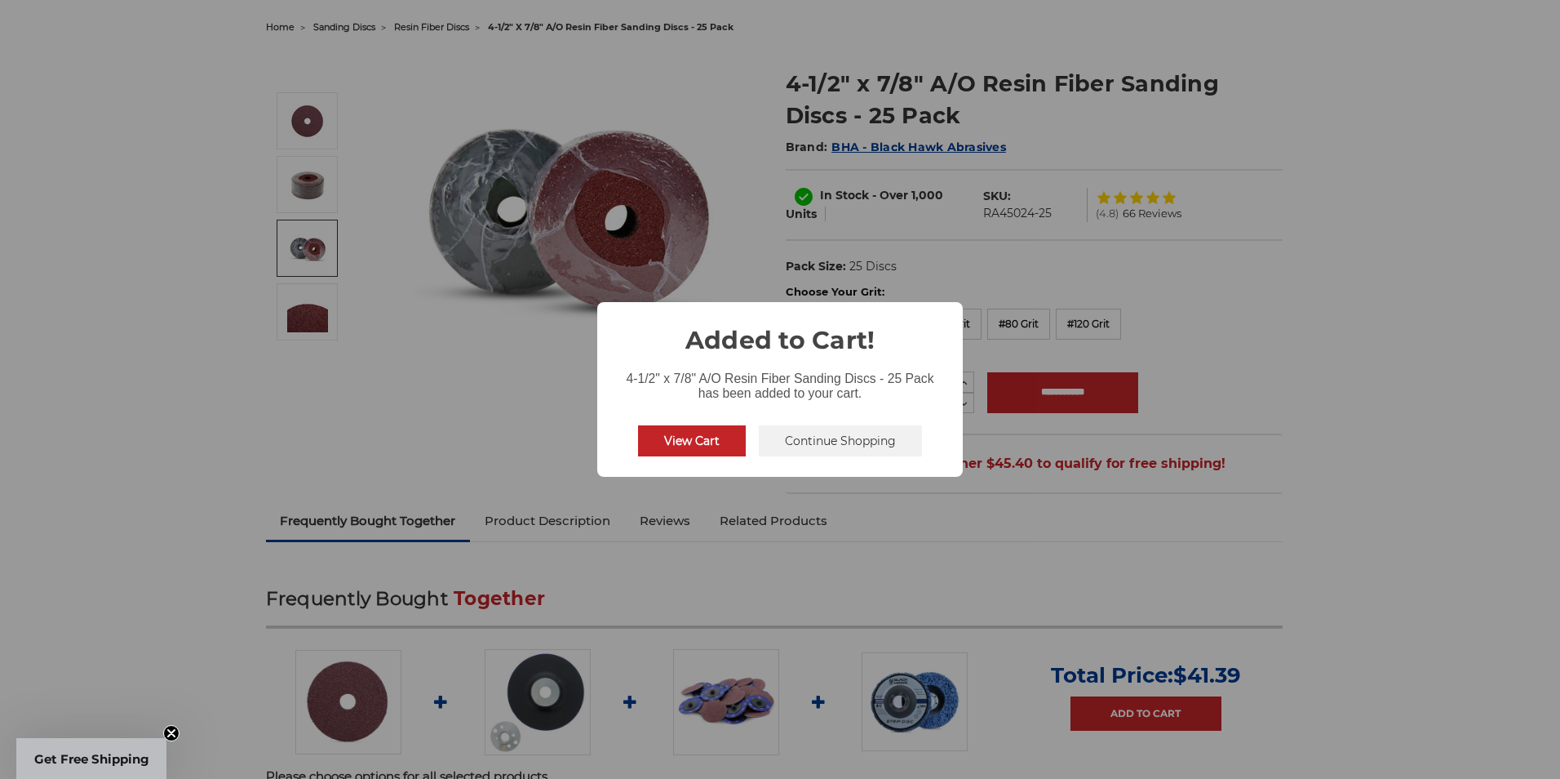
click at [850, 435] on button "Continue Shopping" at bounding box center [840, 440] width 163 height 31
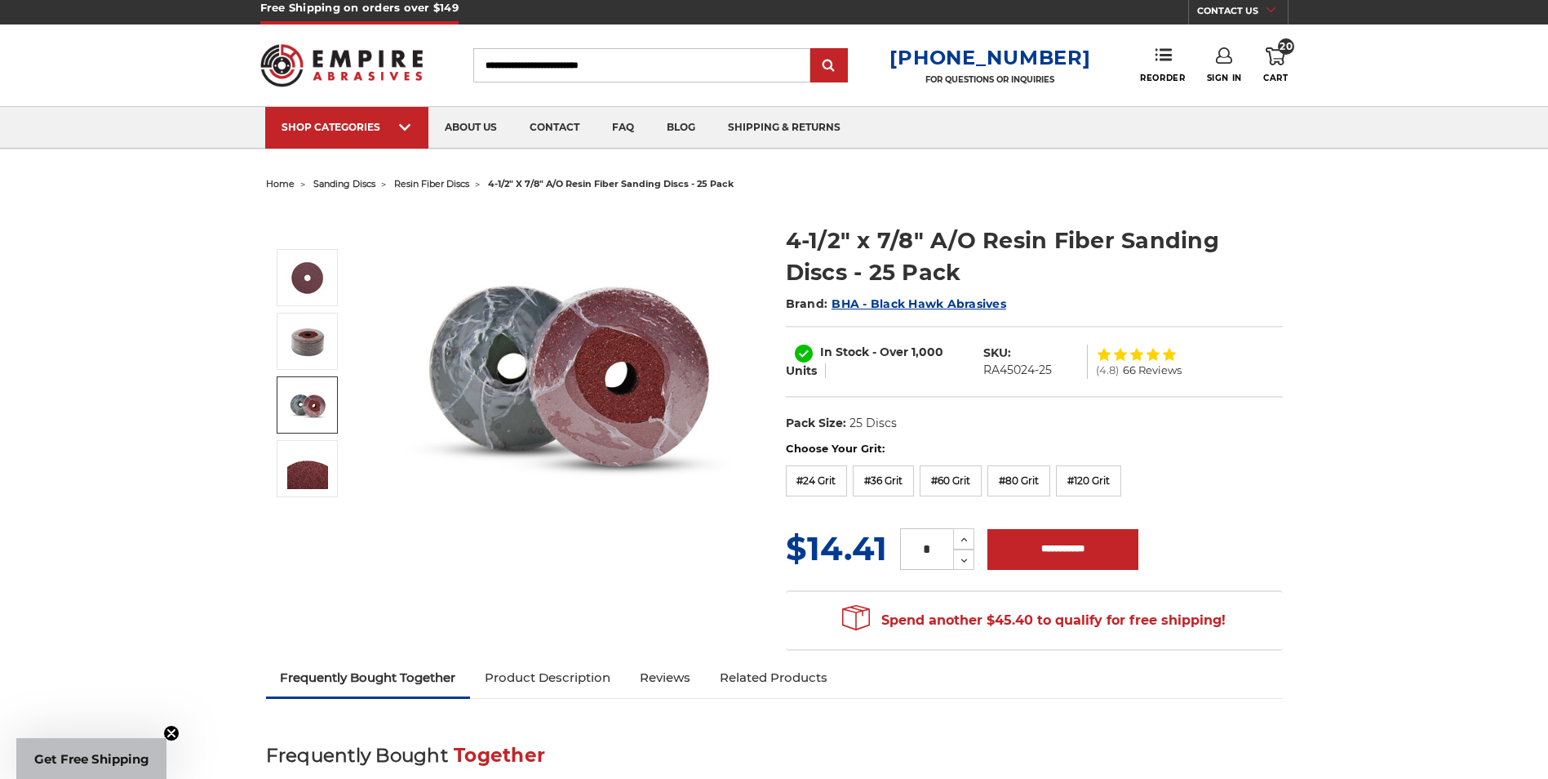
scroll to position [0, 0]
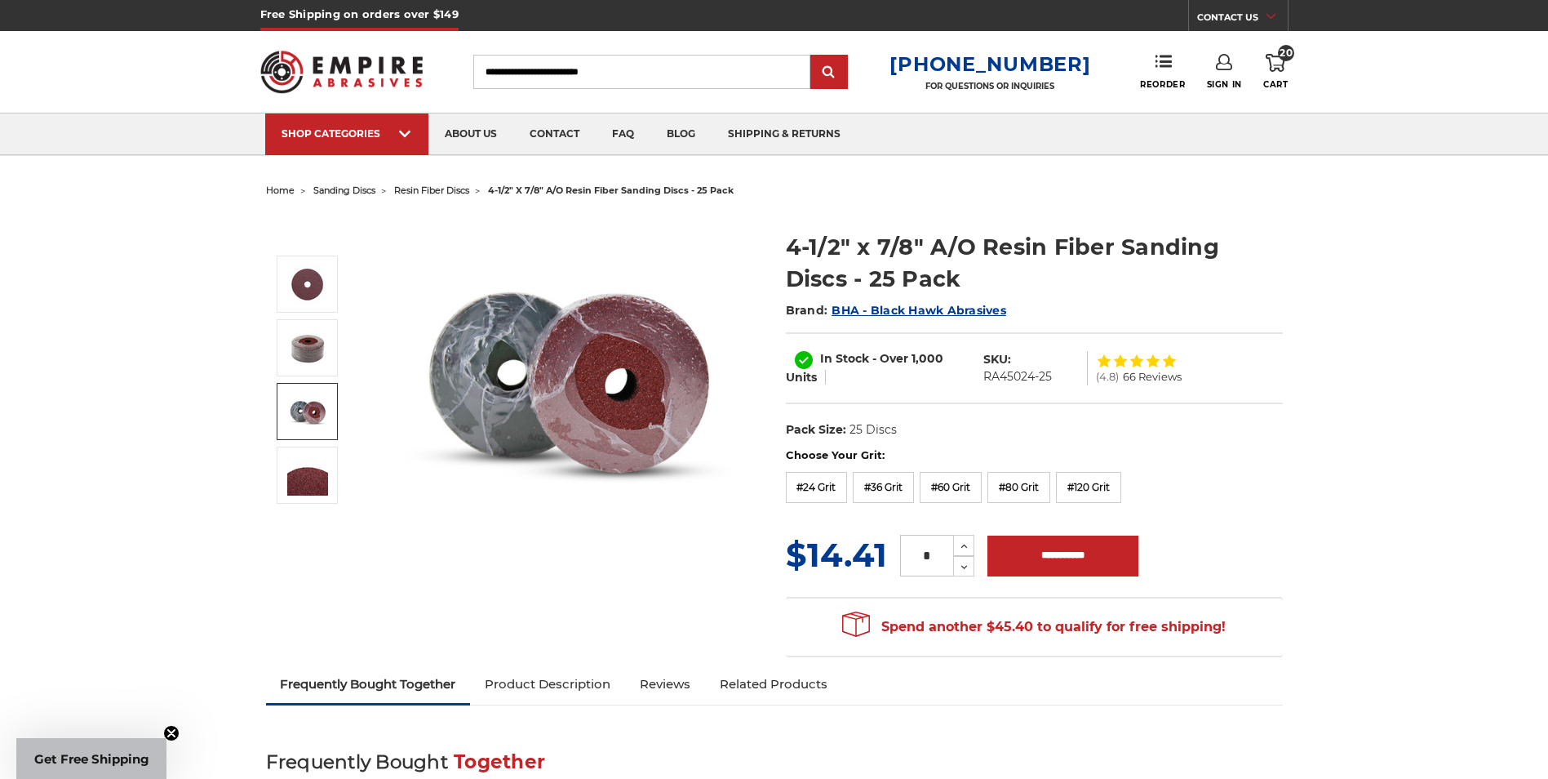
click at [1287, 65] on link "20 Cart" at bounding box center [1275, 72] width 24 height 36
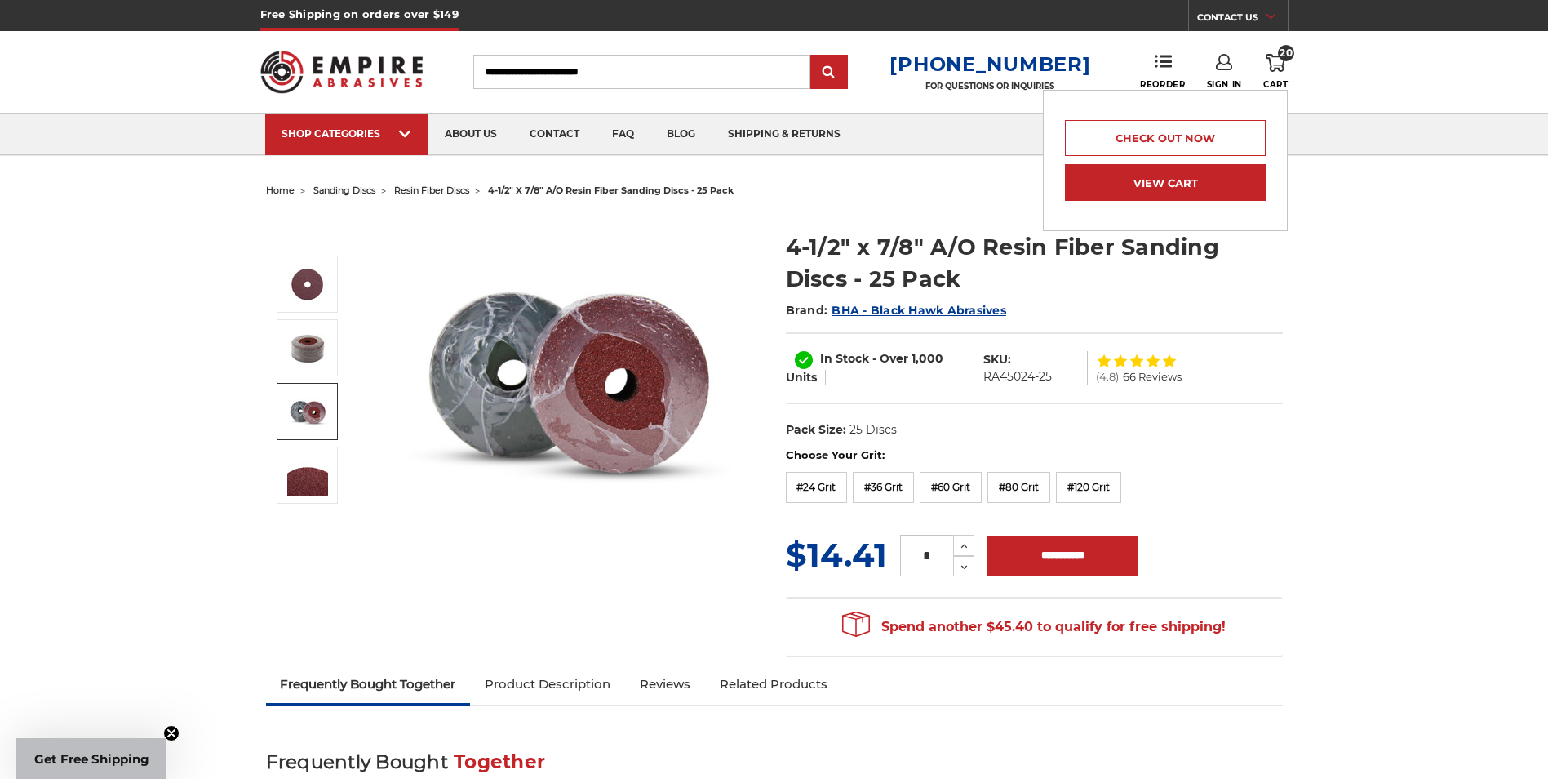
click at [1216, 174] on link "View Cart" at bounding box center [1165, 182] width 201 height 37
